Goal: Information Seeking & Learning: Learn about a topic

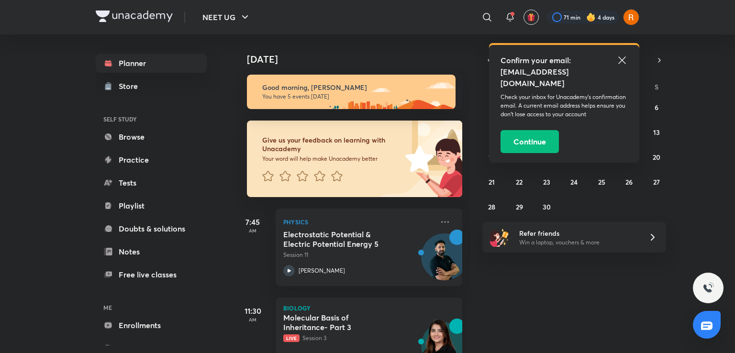
click at [345, 324] on h5 "Molecular Basis of Inheritance- Part 3" at bounding box center [342, 322] width 119 height 19
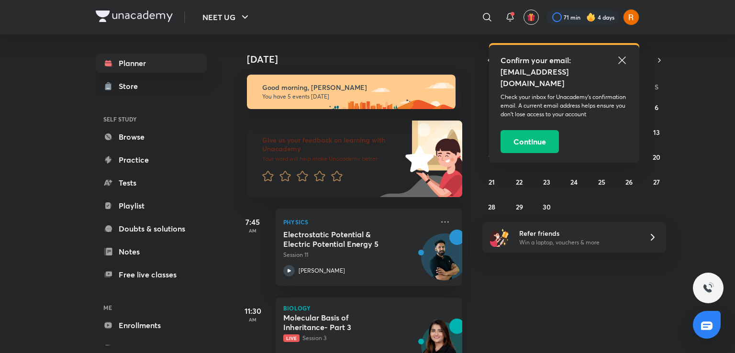
click at [364, 328] on h5 "Molecular Basis of Inheritance- Part 3" at bounding box center [342, 322] width 119 height 19
